Goal: Task Accomplishment & Management: Use online tool/utility

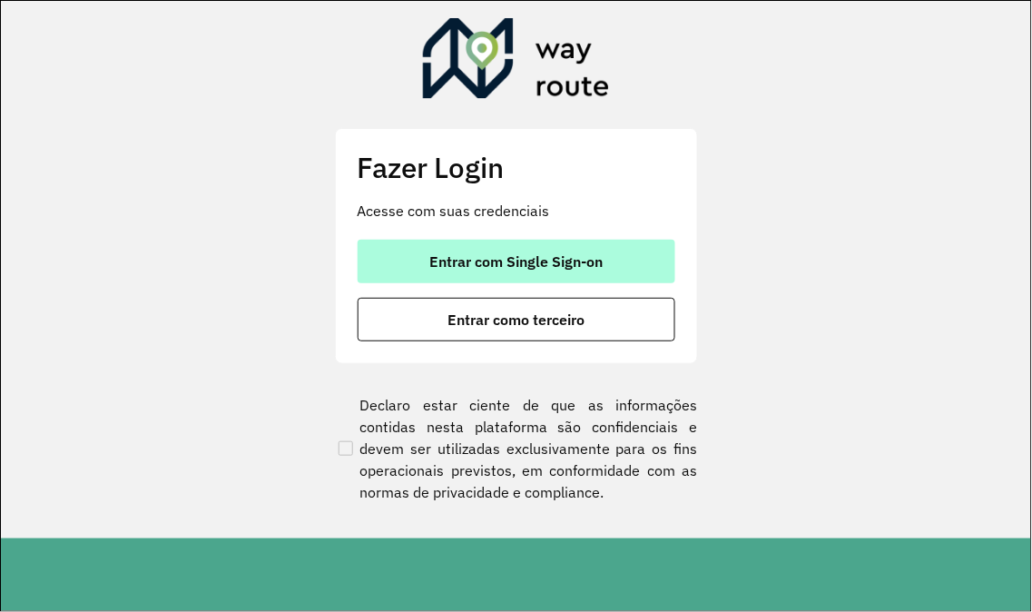
click at [508, 270] on button "Entrar com Single Sign-on" at bounding box center [517, 262] width 318 height 44
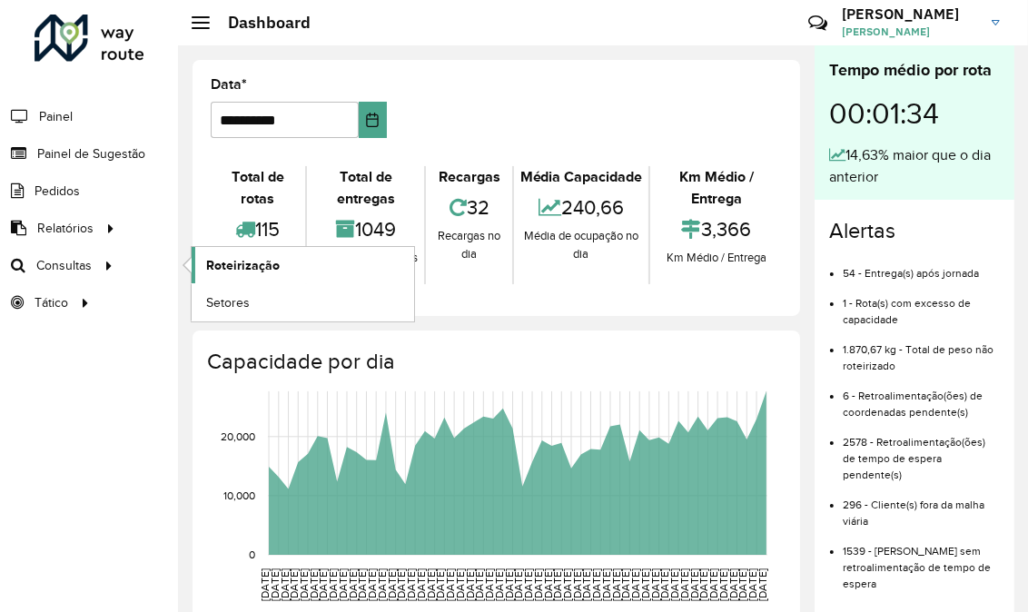
click at [219, 261] on span "Roteirização" at bounding box center [243, 265] width 74 height 19
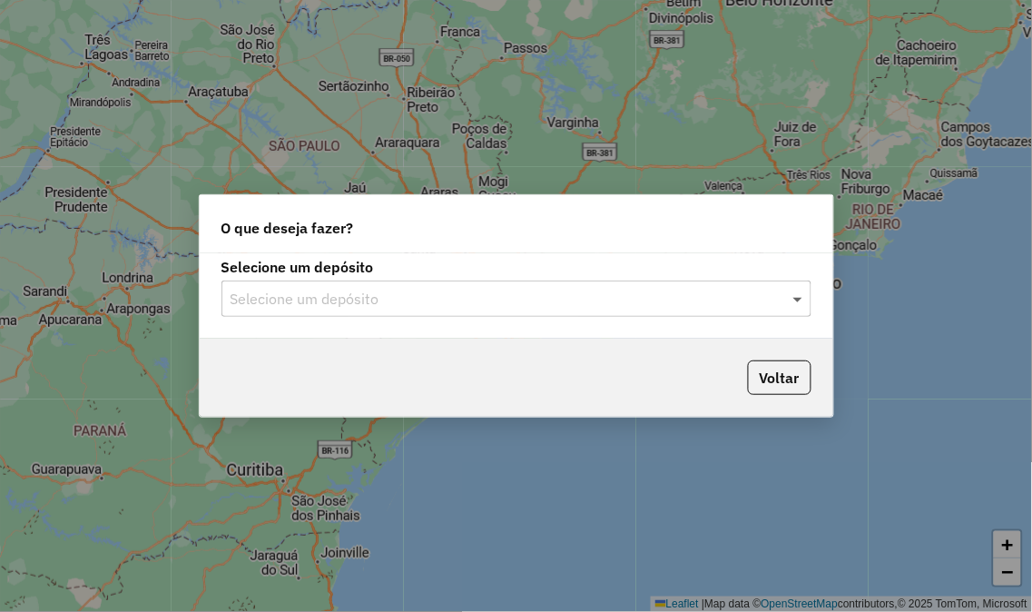
click at [797, 304] on span at bounding box center [800, 299] width 23 height 22
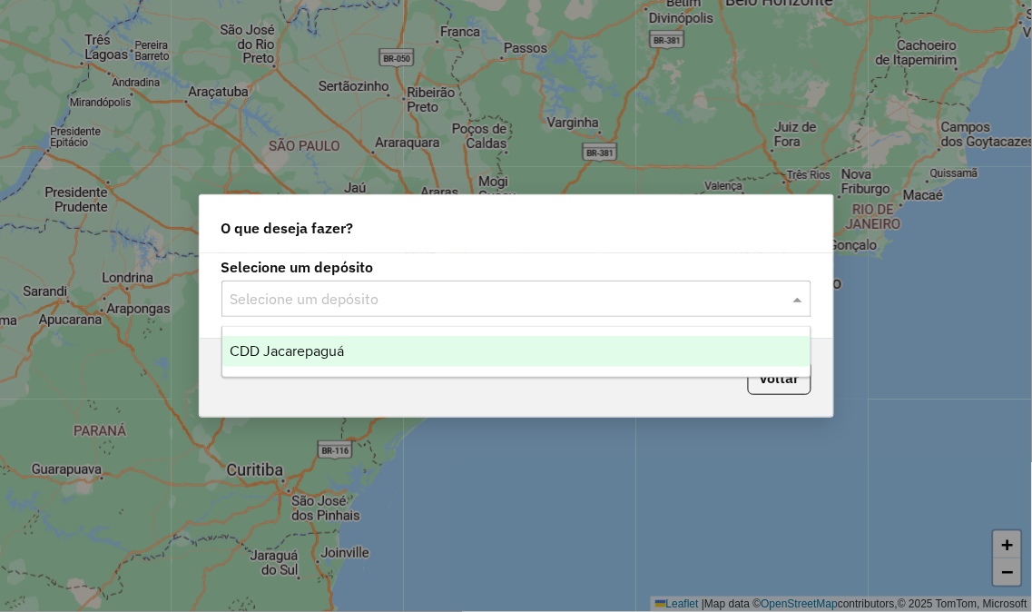
click at [309, 351] on span "CDD Jacarepaguá" at bounding box center [287, 350] width 114 height 15
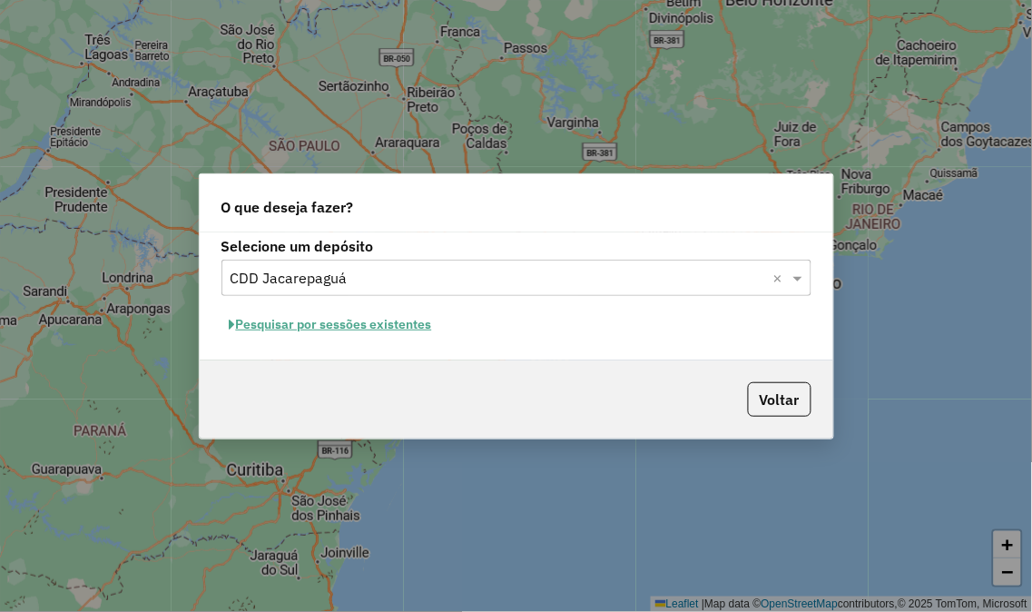
click at [414, 325] on button "Pesquisar por sessões existentes" at bounding box center [331, 325] width 219 height 28
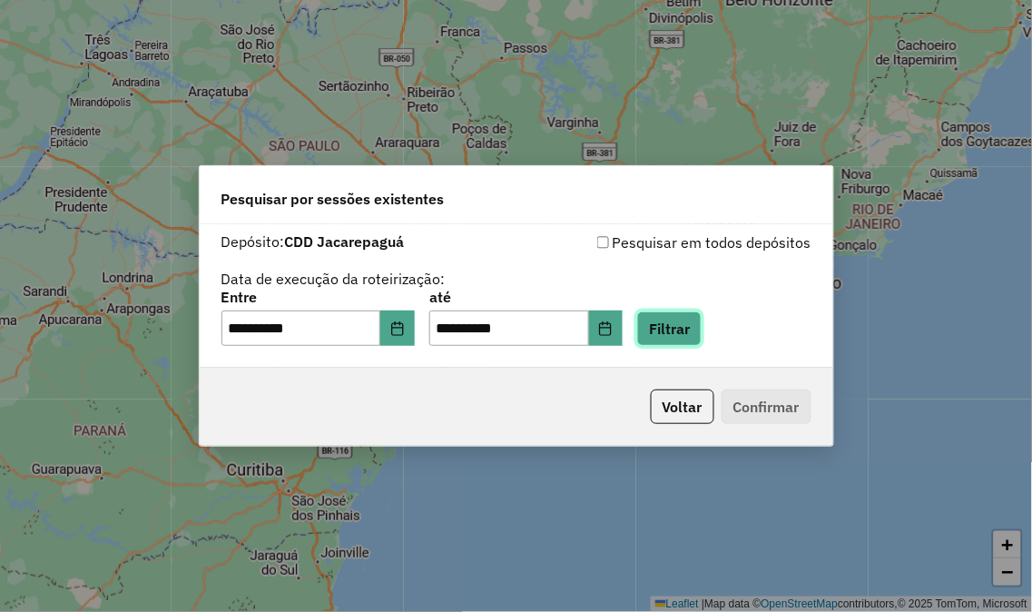
click at [692, 339] on button "Filtrar" at bounding box center [669, 328] width 64 height 35
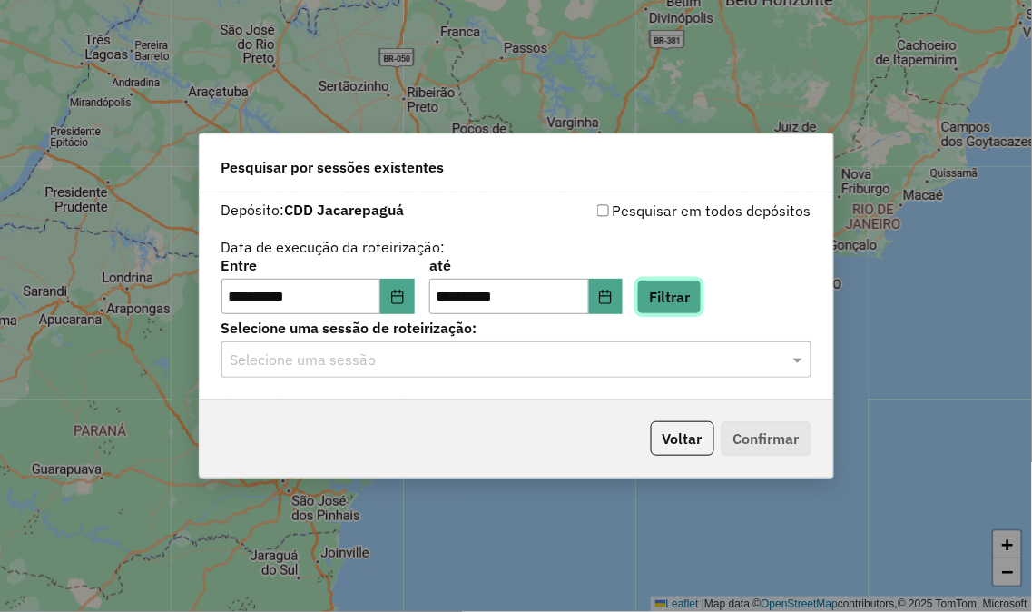
click at [697, 306] on button "Filtrar" at bounding box center [669, 297] width 64 height 35
click at [786, 354] on div at bounding box center [517, 360] width 590 height 24
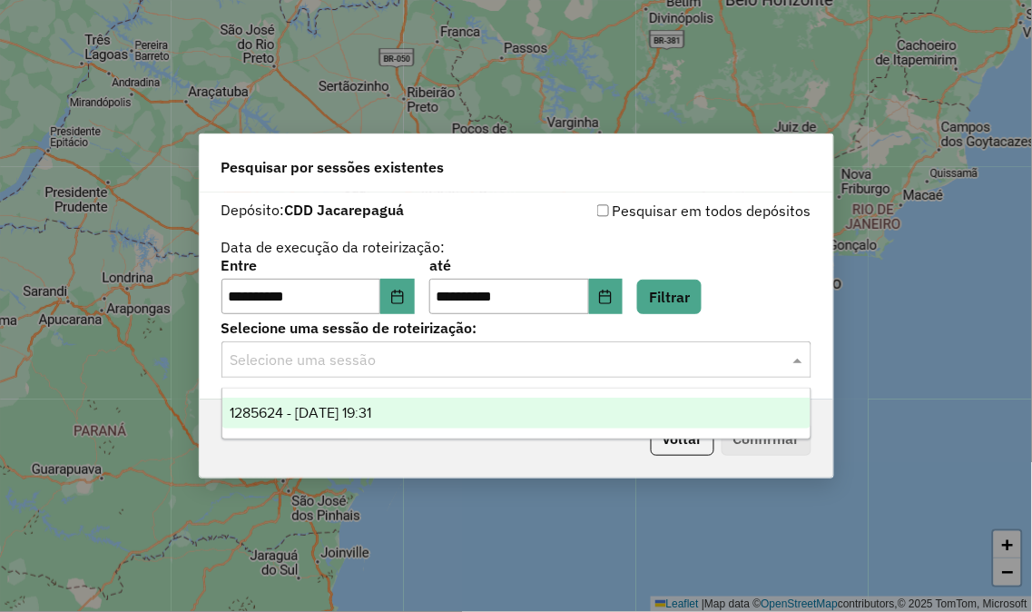
click at [365, 418] on span "1285624 - 30/09/2025 19:31" at bounding box center [301, 412] width 142 height 15
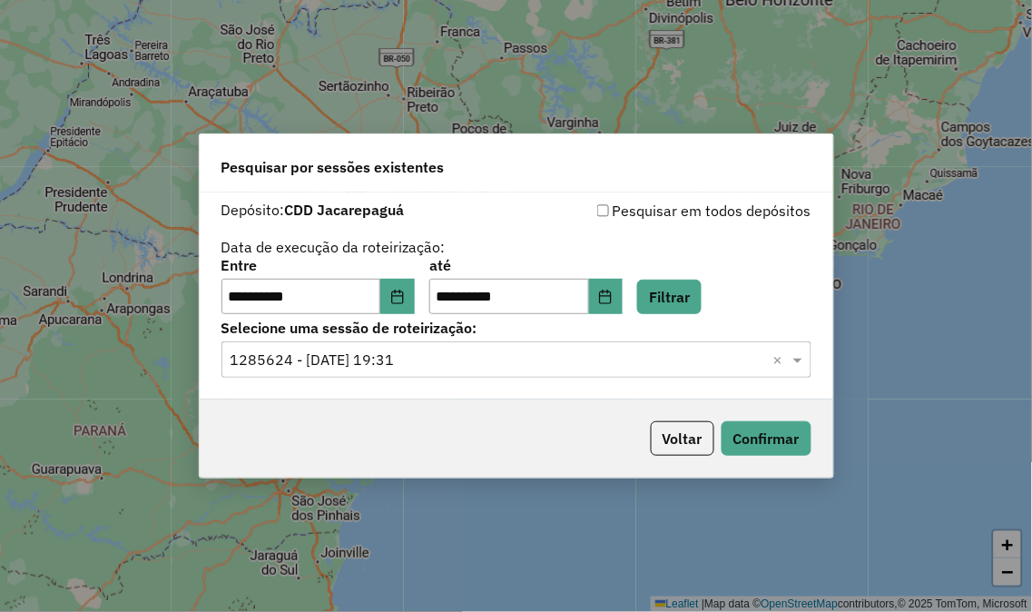
click at [367, 407] on div "Voltar Confirmar" at bounding box center [517, 439] width 634 height 78
click at [749, 428] on button "Confirmar" at bounding box center [767, 438] width 90 height 35
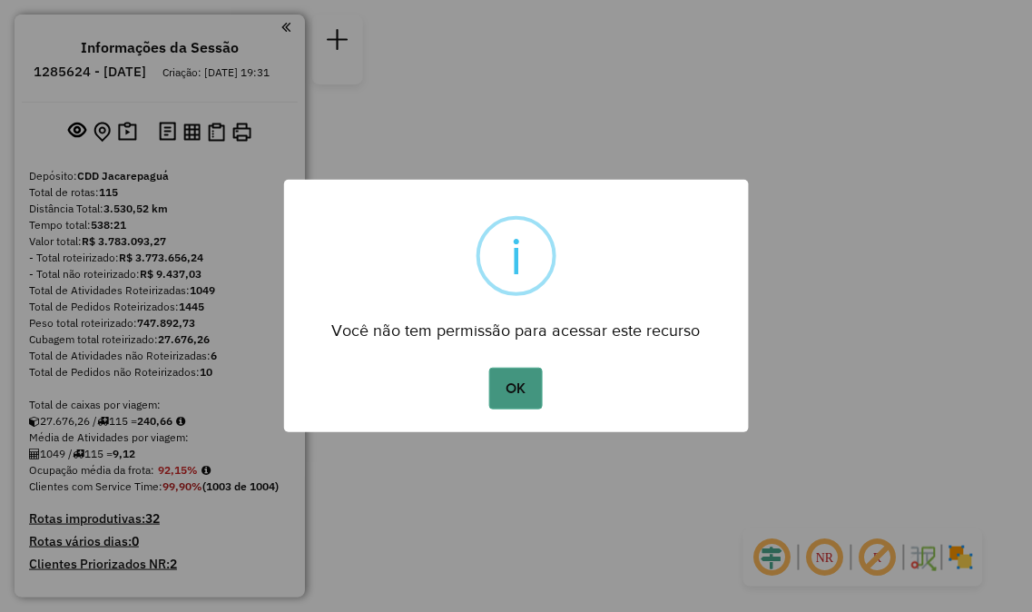
click at [507, 376] on button "OK" at bounding box center [516, 389] width 54 height 42
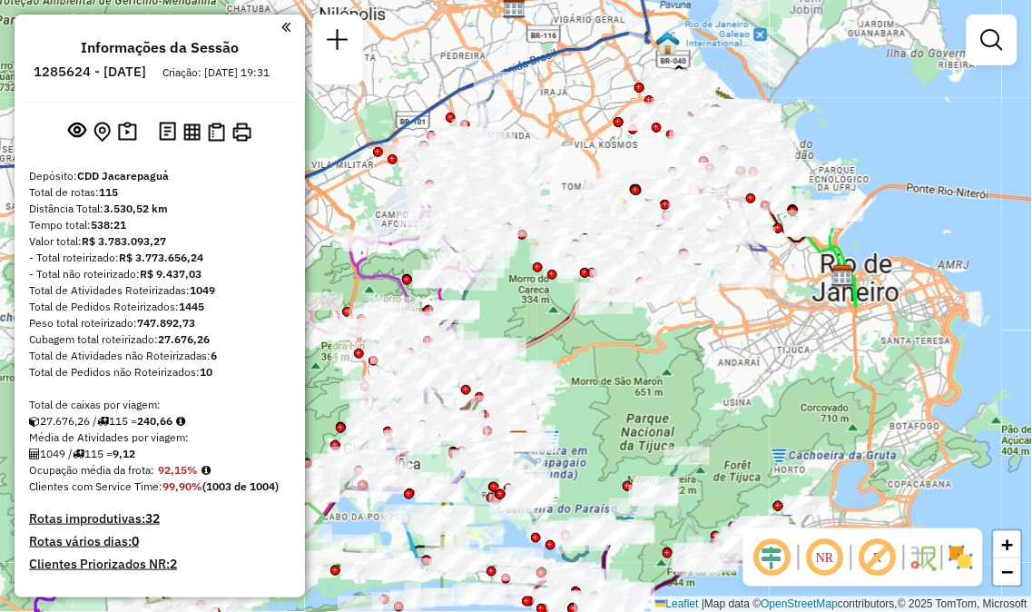
click at [699, 377] on div "Janela de atendimento Grade de atendimento Capacidade Transportadoras Veículos …" at bounding box center [516, 306] width 1032 height 612
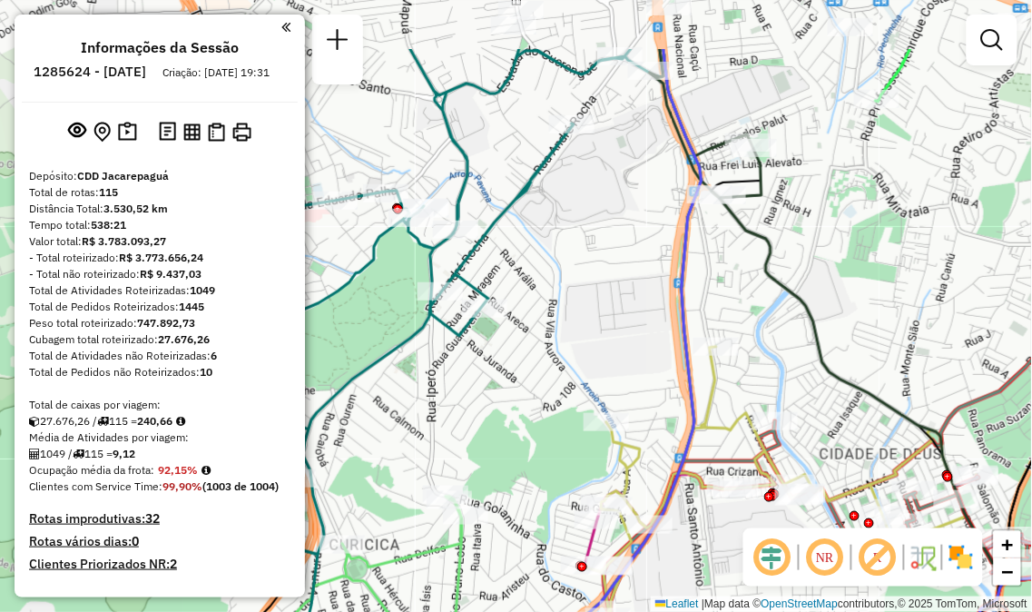
drag, startPoint x: 633, startPoint y: 122, endPoint x: 475, endPoint y: 500, distance: 410.3
click at [976, 116] on div "Janela de atendimento Grade de atendimento Capacidade Transportadoras Veículos …" at bounding box center [516, 306] width 1032 height 612
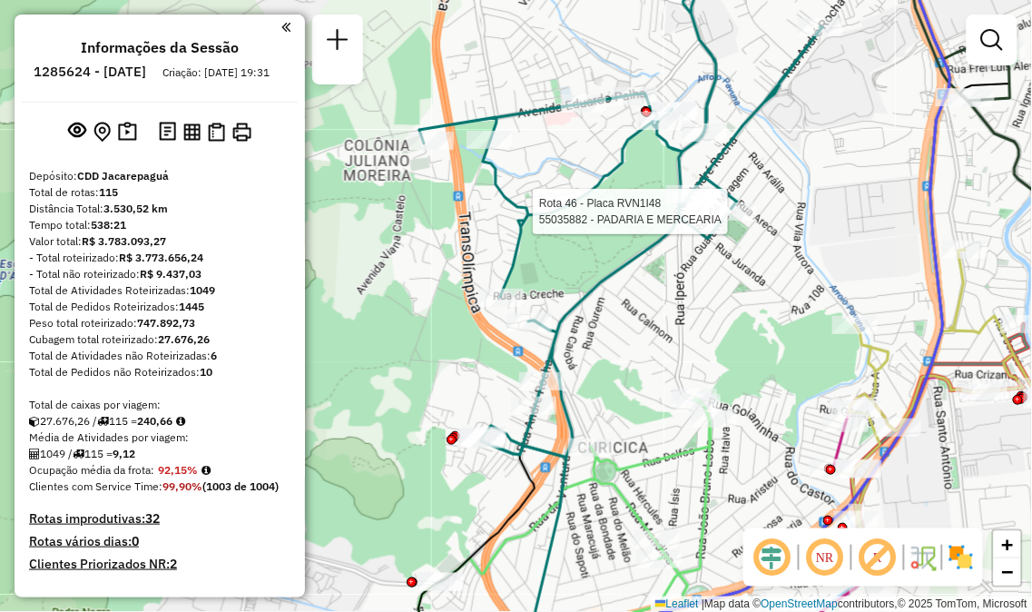
select select "**********"
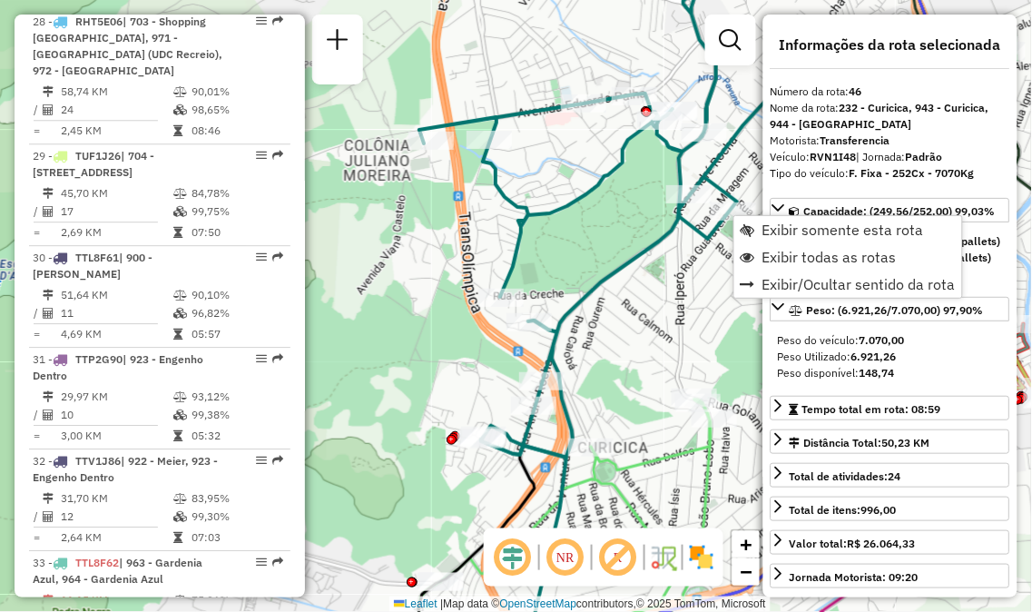
scroll to position [5431, 0]
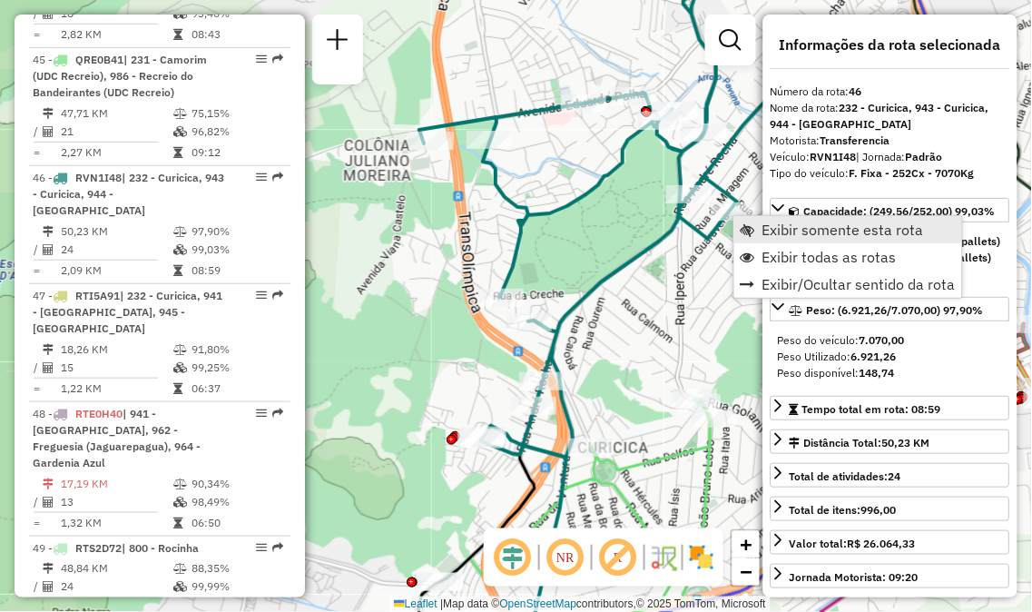
click at [759, 230] on link "Exibir somente esta rota" at bounding box center [849, 229] width 228 height 27
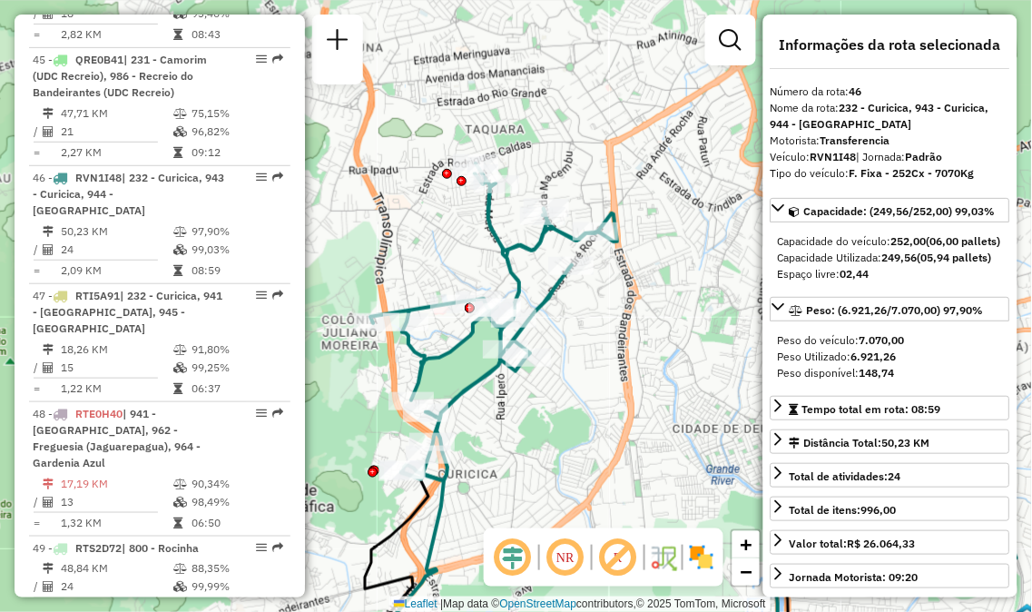
drag, startPoint x: 422, startPoint y: 218, endPoint x: 568, endPoint y: 360, distance: 203.5
click at [568, 360] on div "Janela de atendimento Grade de atendimento Capacidade Transportadoras Veículos …" at bounding box center [516, 306] width 1032 height 612
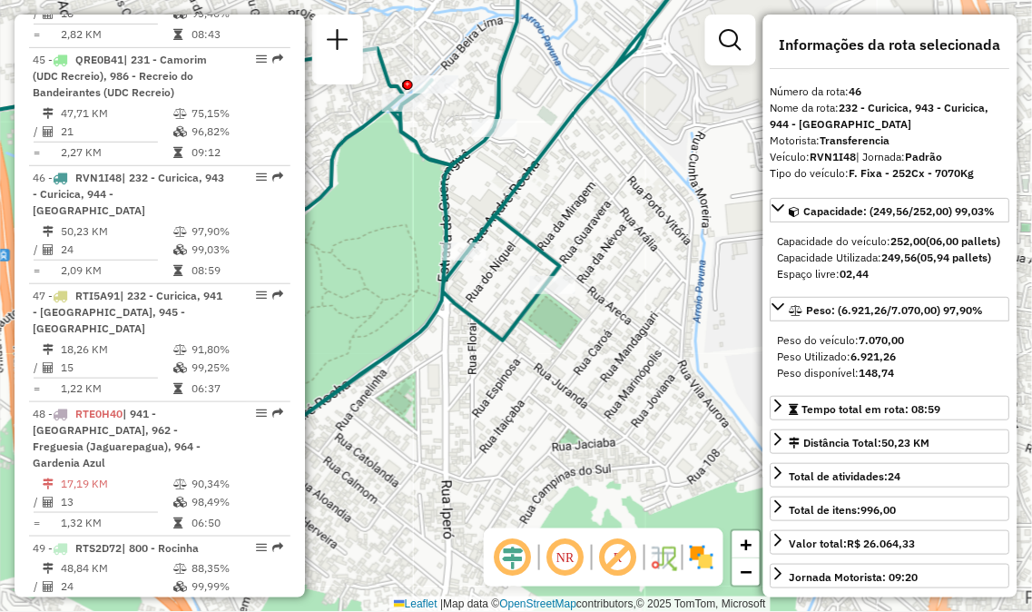
drag, startPoint x: 648, startPoint y: 418, endPoint x: 521, endPoint y: 293, distance: 177.9
click at [381, 213] on div "Janela de atendimento Grade de atendimento Capacidade Transportadoras Veículos …" at bounding box center [516, 306] width 1032 height 612
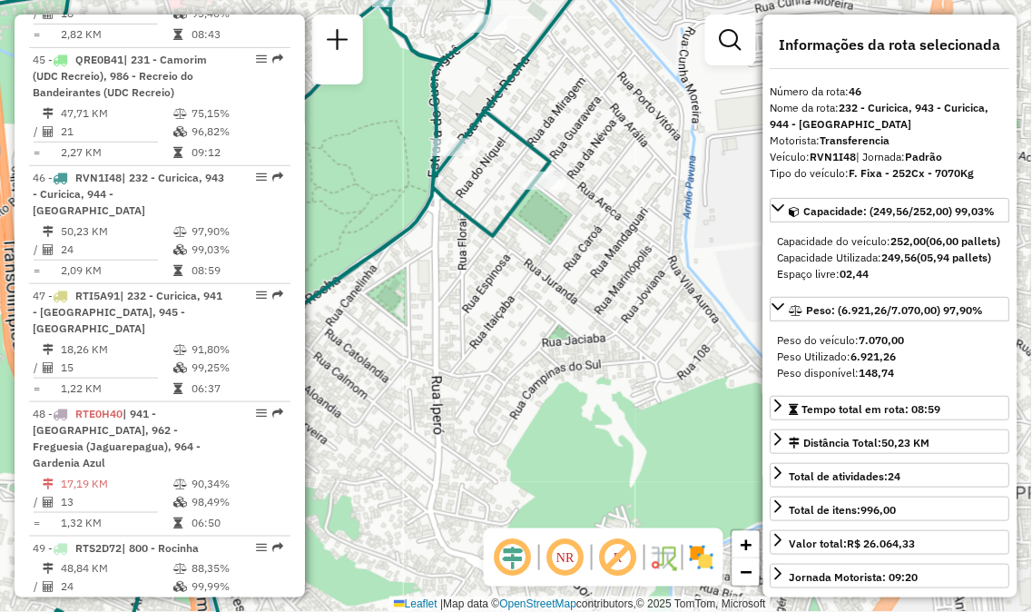
click at [726, 412] on div "Janela de atendimento Grade de atendimento Capacidade Transportadoras Veículos …" at bounding box center [516, 306] width 1032 height 612
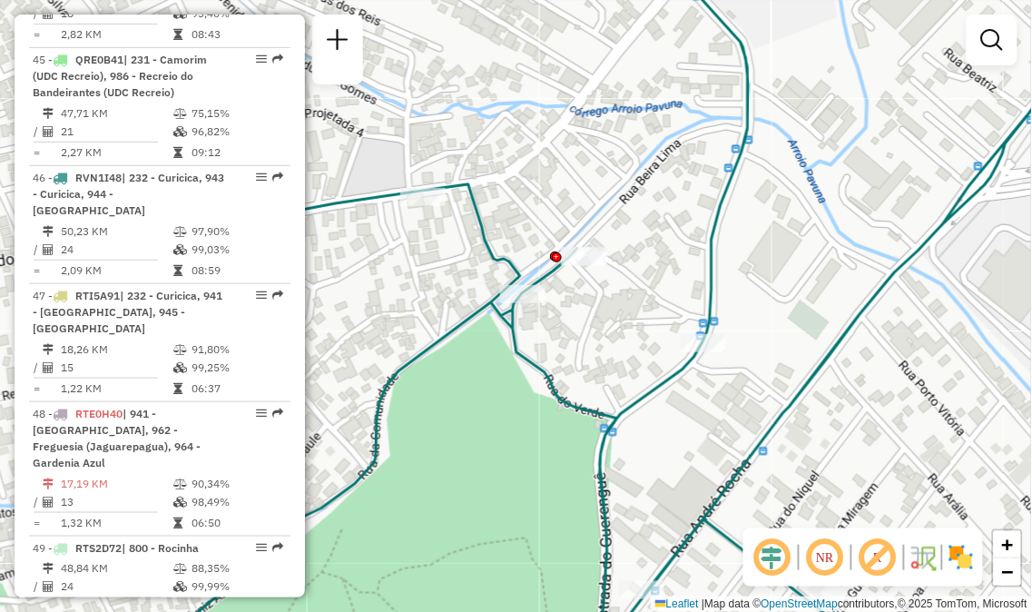
drag, startPoint x: 606, startPoint y: 342, endPoint x: 587, endPoint y: 314, distance: 33.5
click at [624, 343] on div "Janela de atendimento Grade de atendimento Capacidade Transportadoras Veículos …" at bounding box center [516, 306] width 1032 height 612
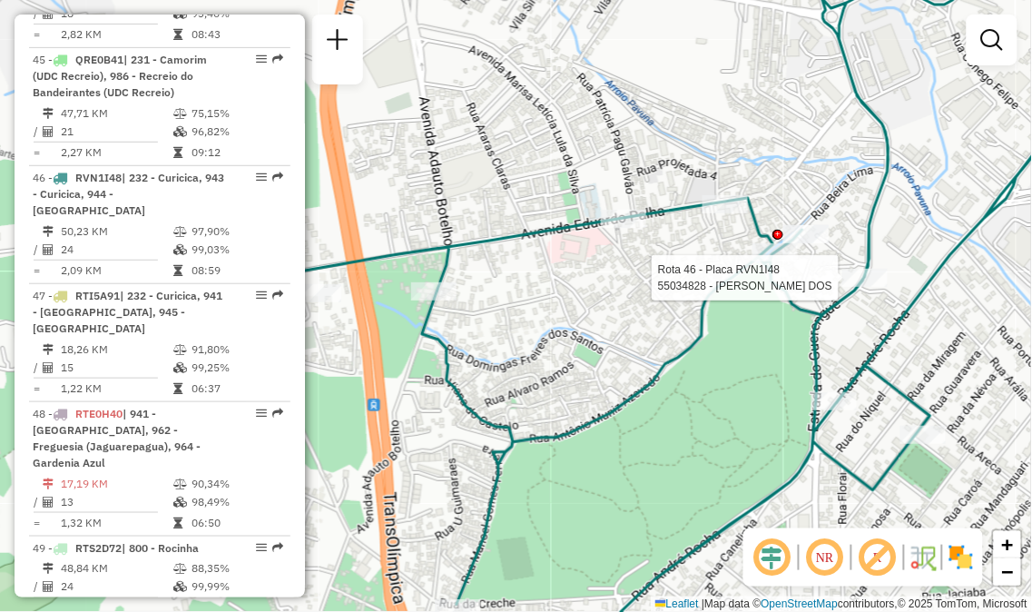
drag, startPoint x: 563, startPoint y: 272, endPoint x: 657, endPoint y: 240, distance: 99.1
click at [712, 261] on div "Rota 46 - Placa RVN1I48 55034828 - MATHEUS FERREIRA DOS Janela de atendimento G…" at bounding box center [516, 306] width 1032 height 612
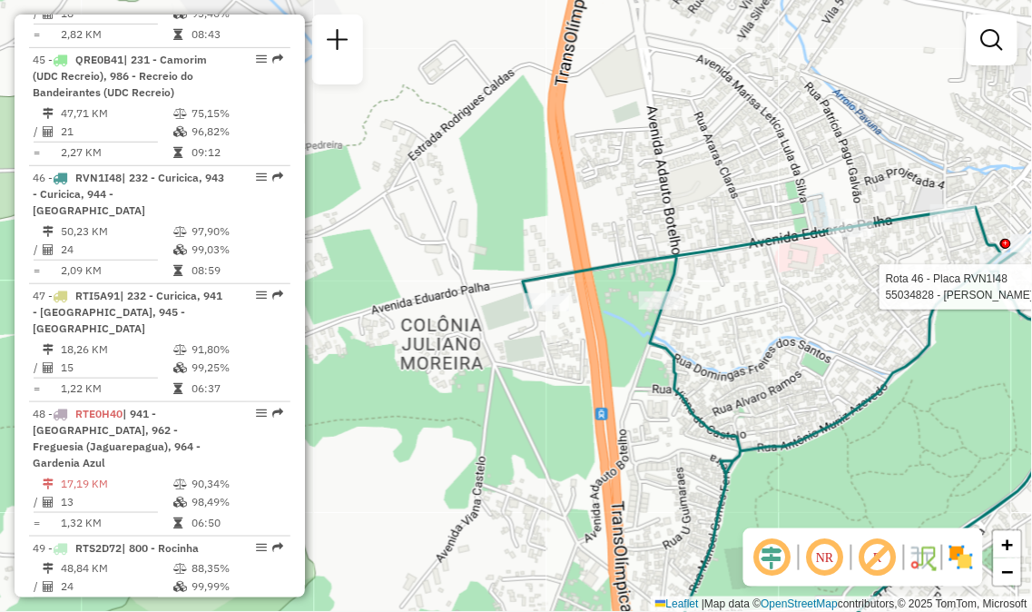
drag, startPoint x: 472, startPoint y: 388, endPoint x: 699, endPoint y: 397, distance: 227.2
click at [699, 397] on div "Rota 46 - Placa RVN1I48 55034828 - MATHEUS FERREIRA DOS Janela de atendimento G…" at bounding box center [516, 306] width 1032 height 612
